Goal: Information Seeking & Learning: Learn about a topic

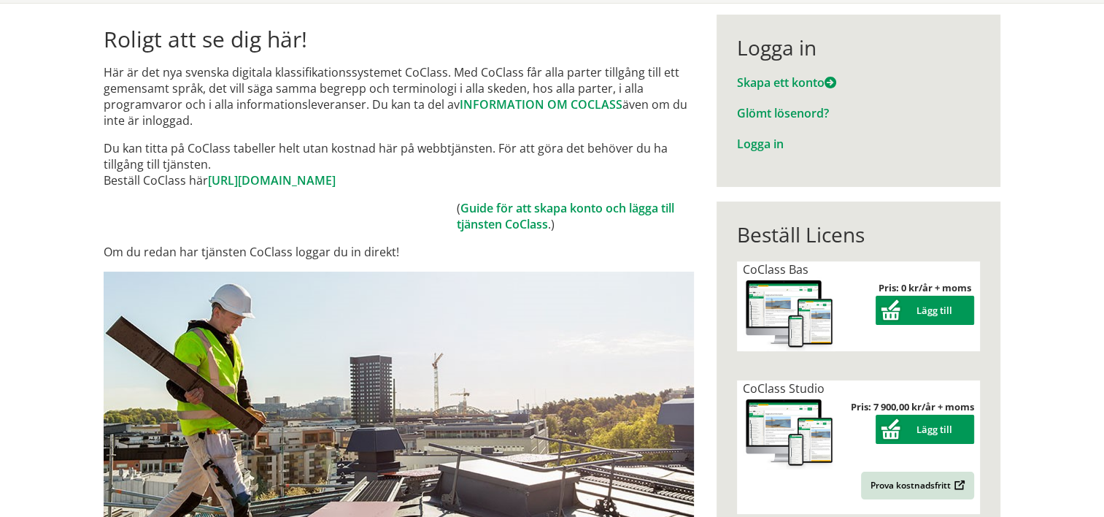
scroll to position [134, 0]
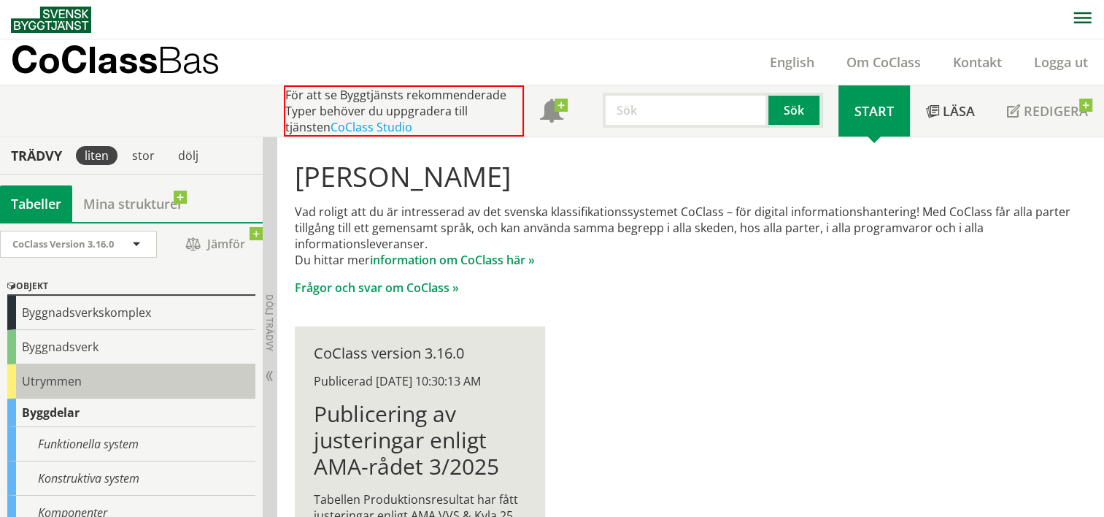
click at [78, 374] on div "Utrymmen" at bounding box center [131, 381] width 248 height 34
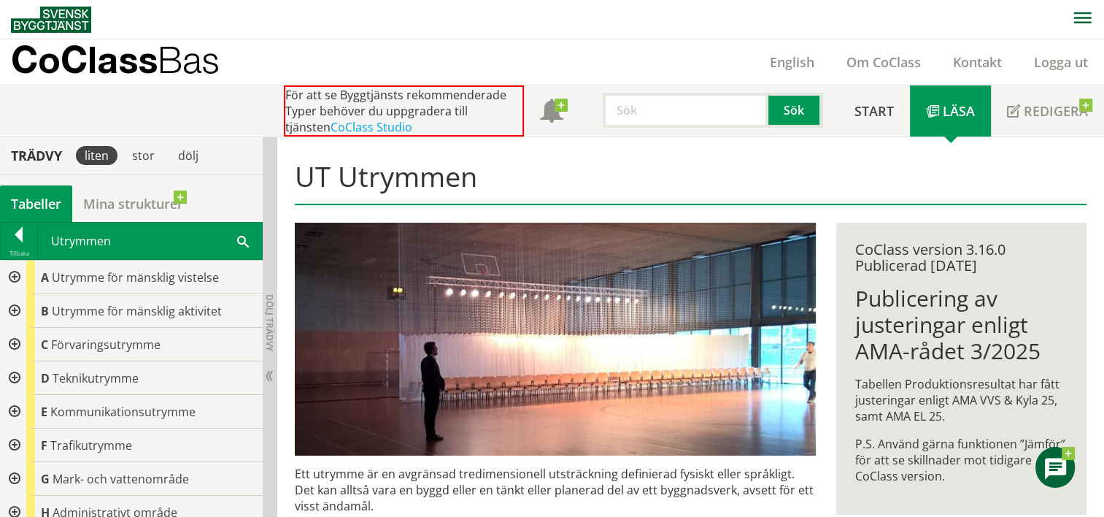
click at [12, 313] on div at bounding box center [13, 311] width 26 height 34
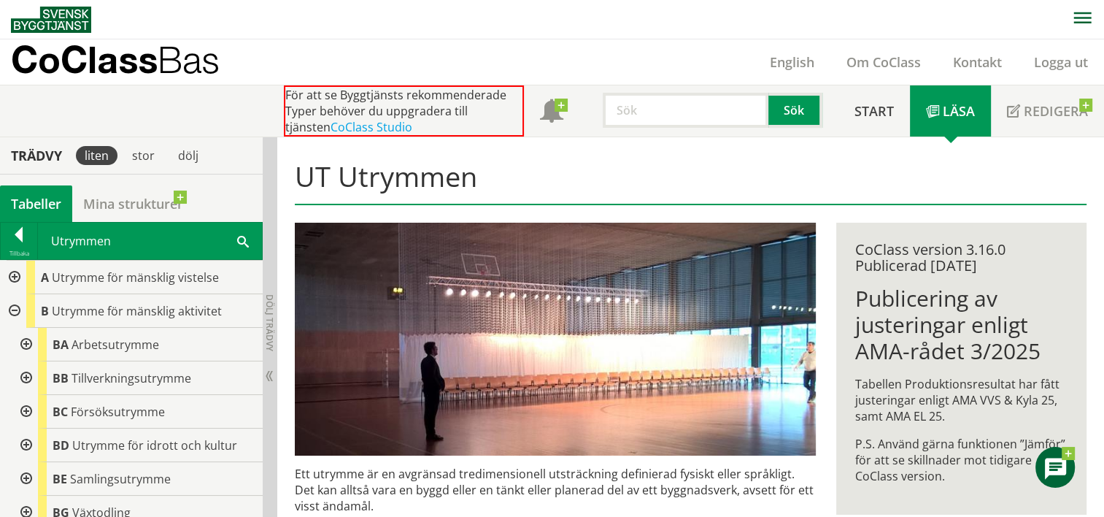
click at [31, 340] on div at bounding box center [25, 345] width 26 height 34
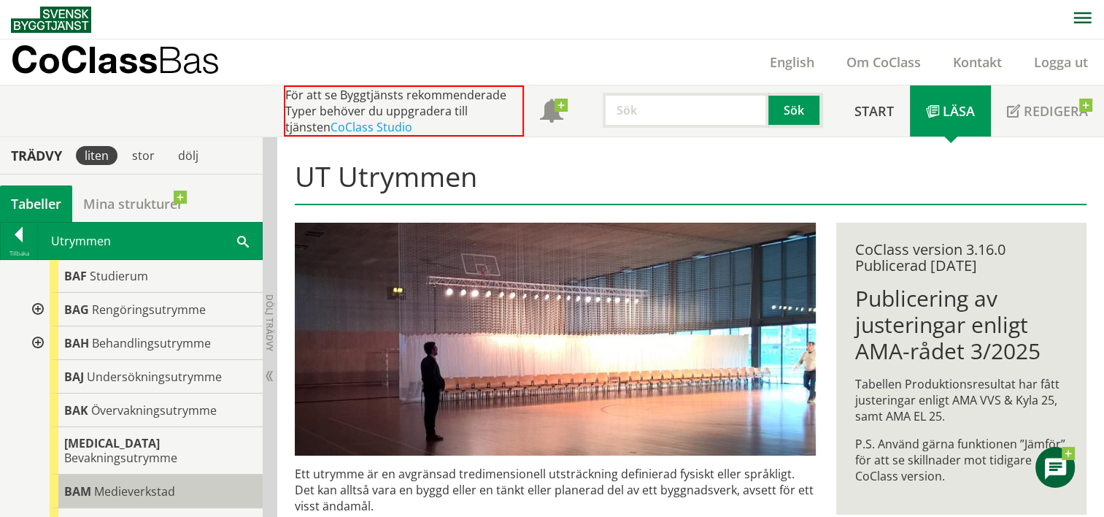
scroll to position [255, 0]
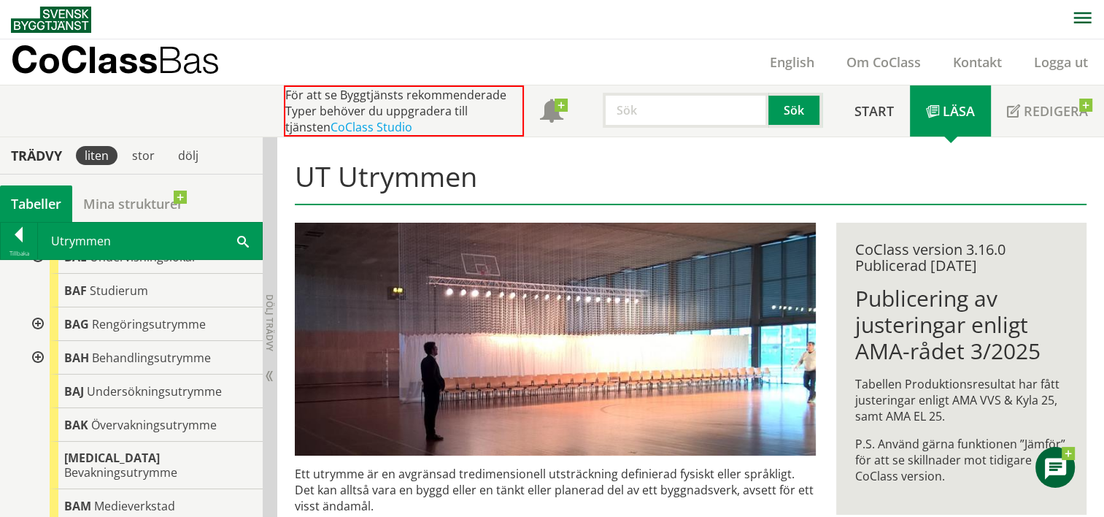
click at [44, 321] on div at bounding box center [36, 324] width 26 height 34
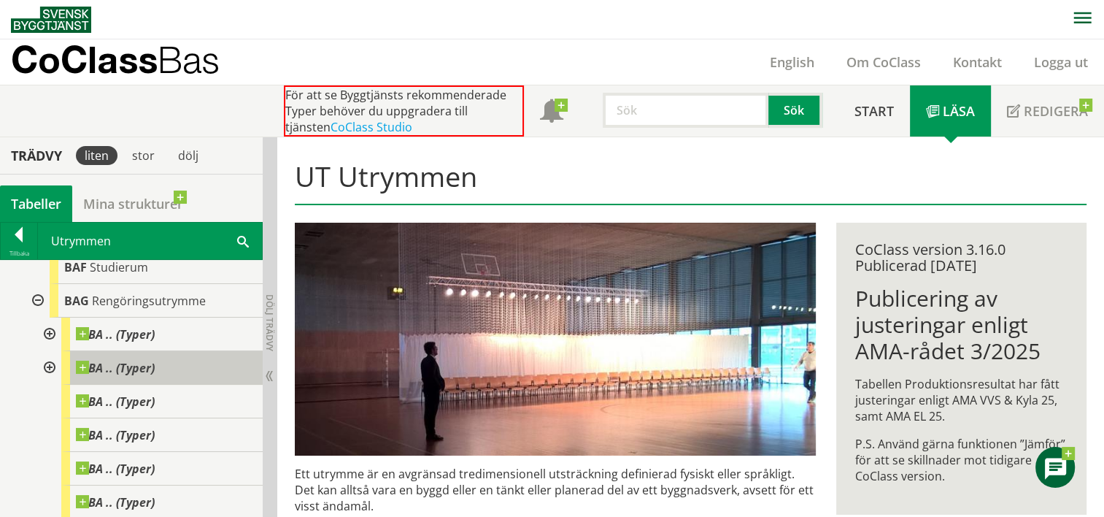
scroll to position [269, 0]
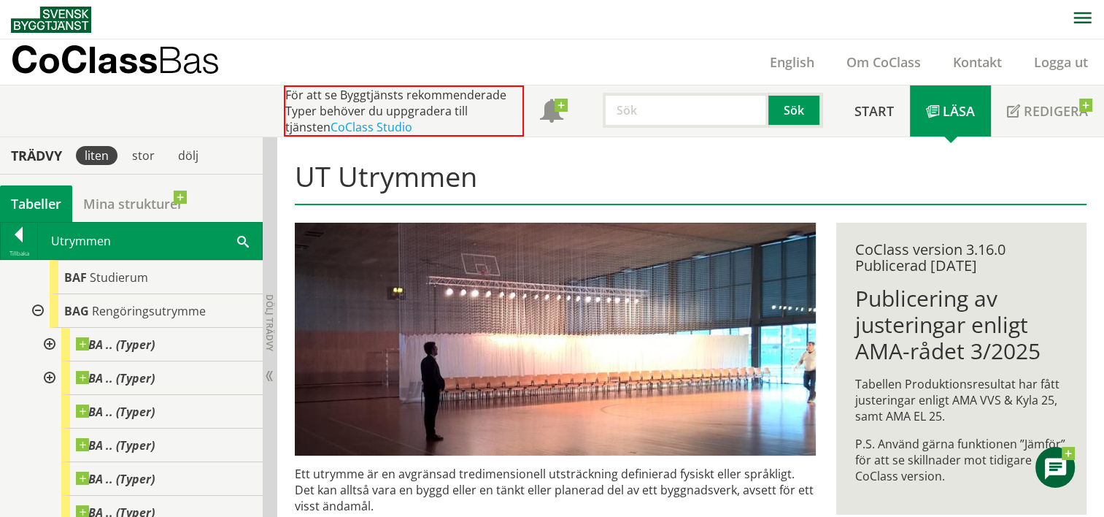
click at [50, 345] on div at bounding box center [48, 345] width 26 height 34
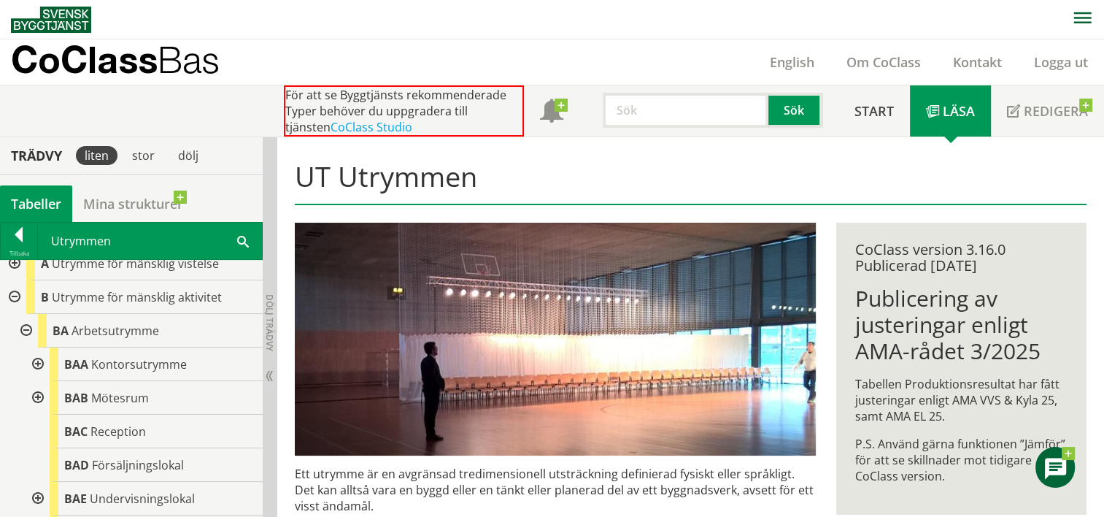
scroll to position [0, 0]
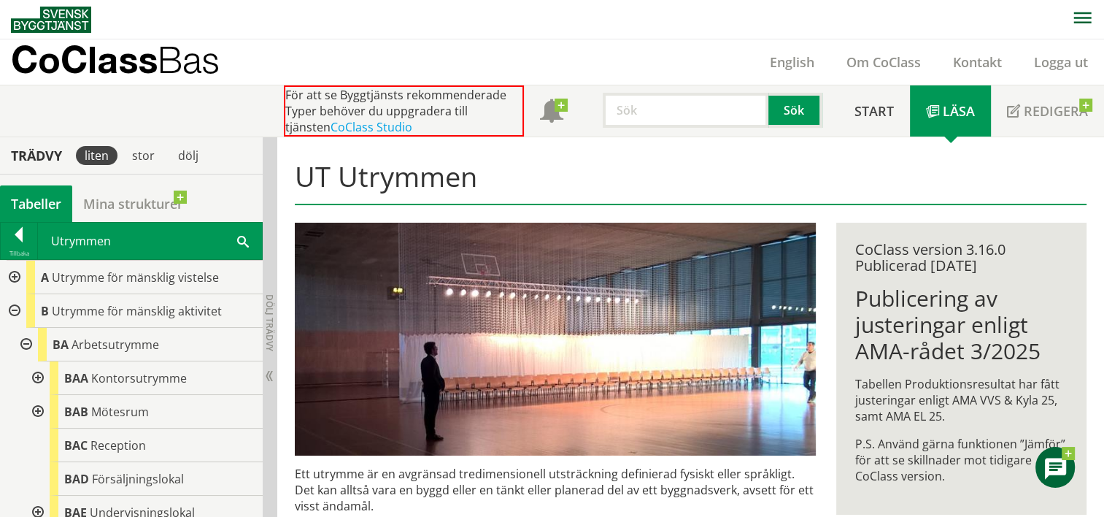
click at [17, 266] on div at bounding box center [13, 278] width 26 height 34
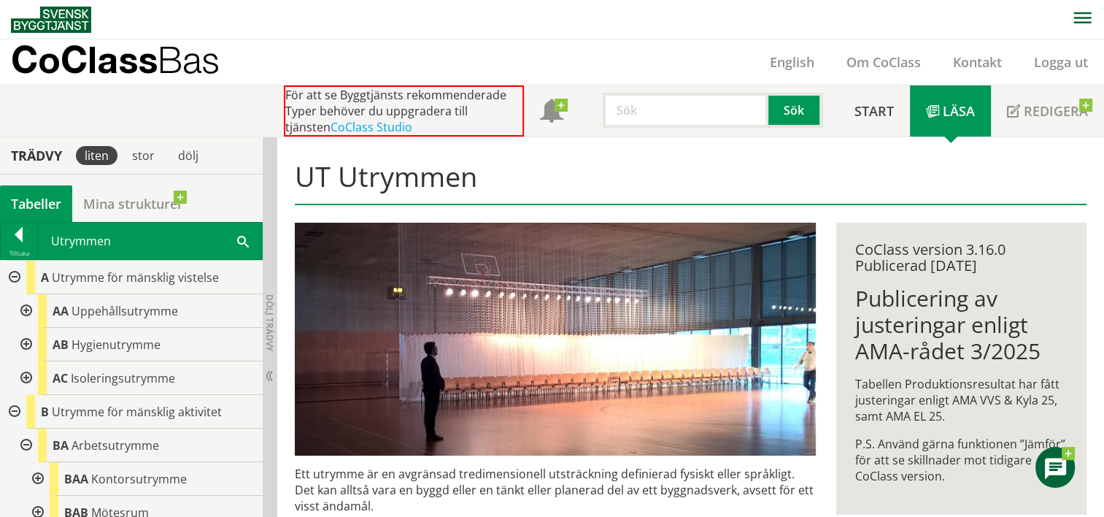
click at [23, 342] on div at bounding box center [25, 345] width 26 height 34
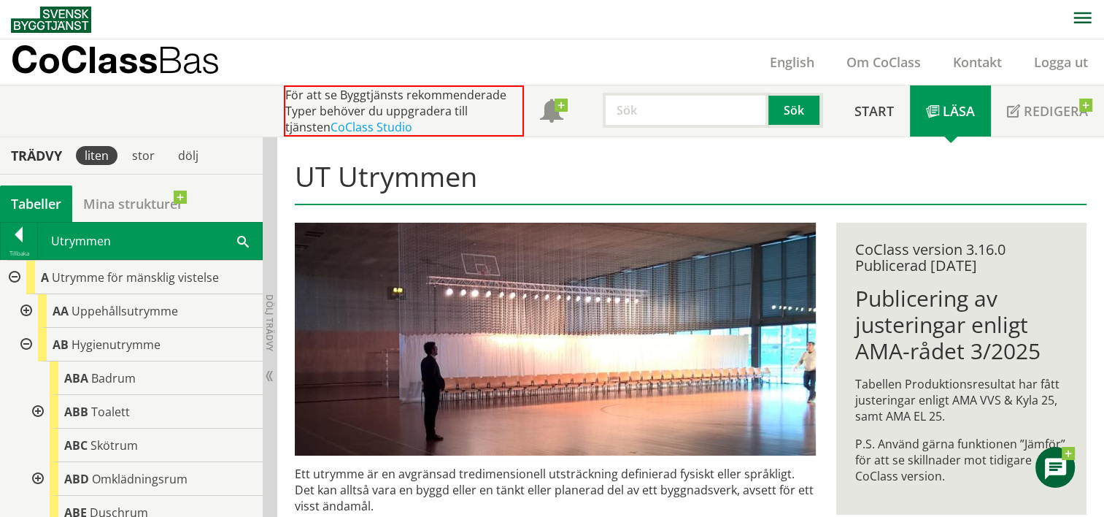
click at [41, 414] on div at bounding box center [36, 412] width 26 height 34
